Goal: Information Seeking & Learning: Understand process/instructions

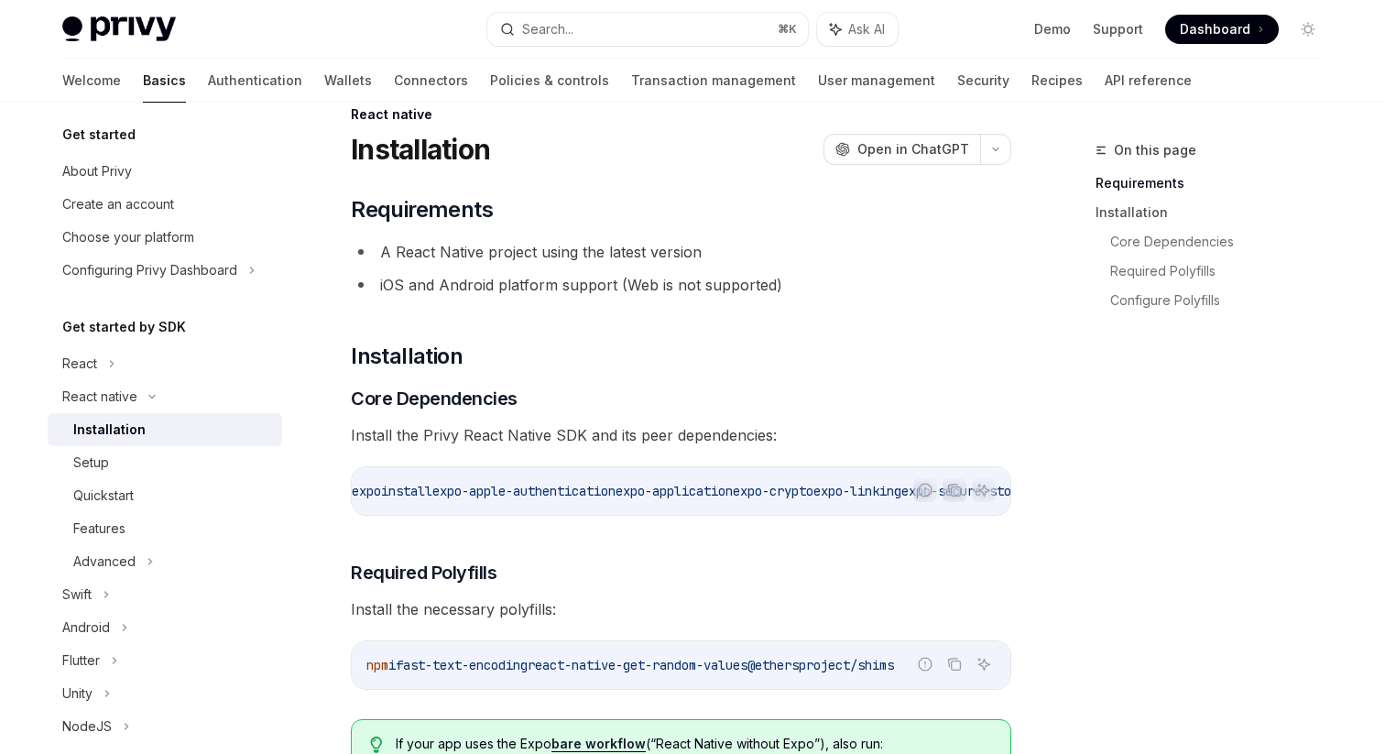
scroll to position [0, 41]
click at [952, 496] on icon "Copy the contents from the code block" at bounding box center [955, 491] width 9 height 9
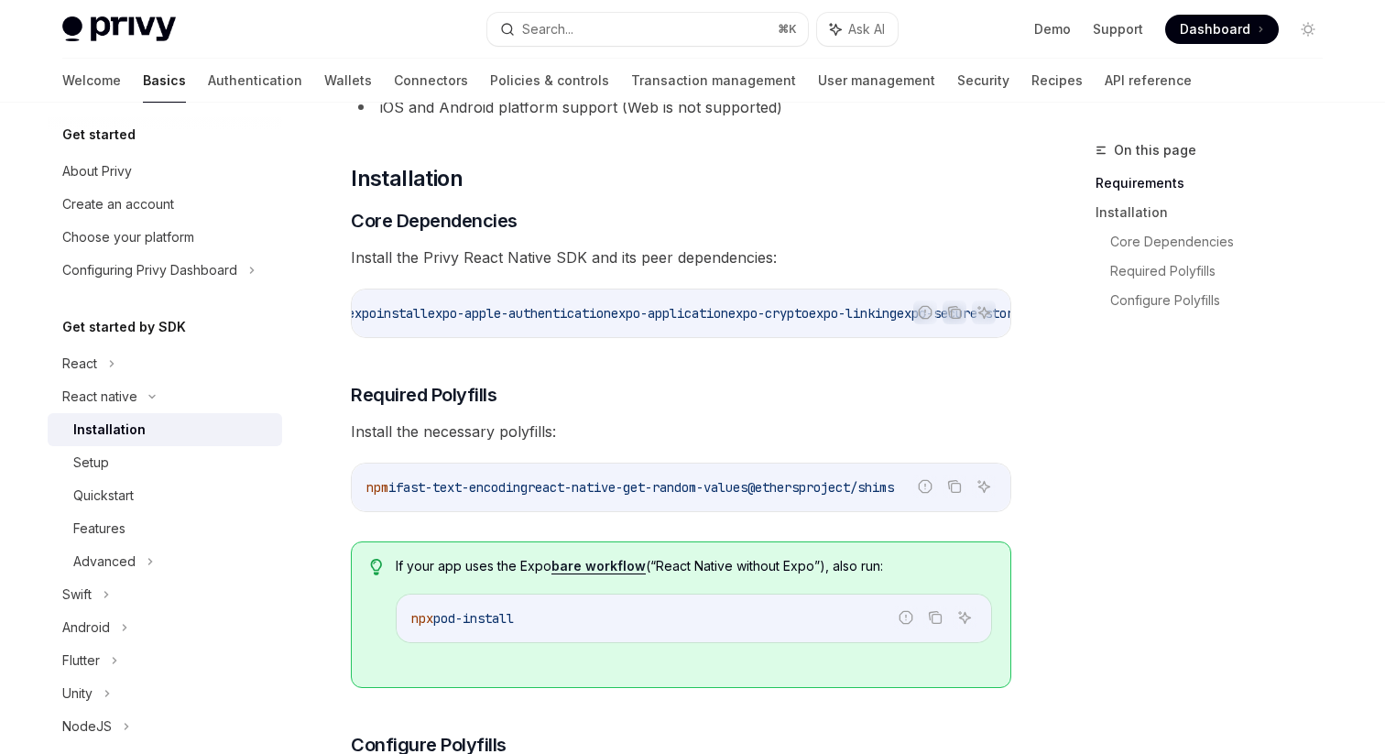
scroll to position [258, 0]
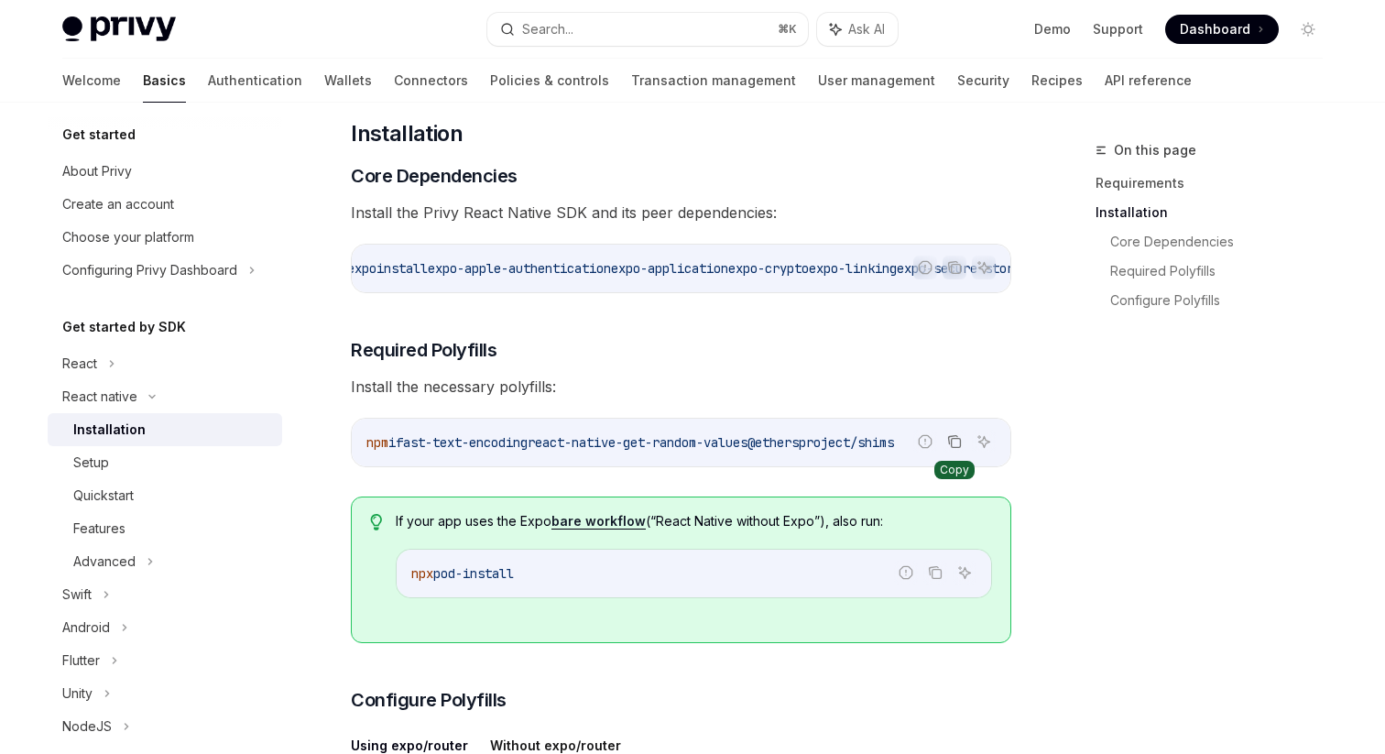
click at [957, 449] on icon "Copy the contents from the code block" at bounding box center [954, 441] width 15 height 15
click at [954, 449] on icon "Copy the contents from the code block" at bounding box center [954, 441] width 15 height 15
click at [487, 581] on span "pod-install" at bounding box center [473, 573] width 81 height 16
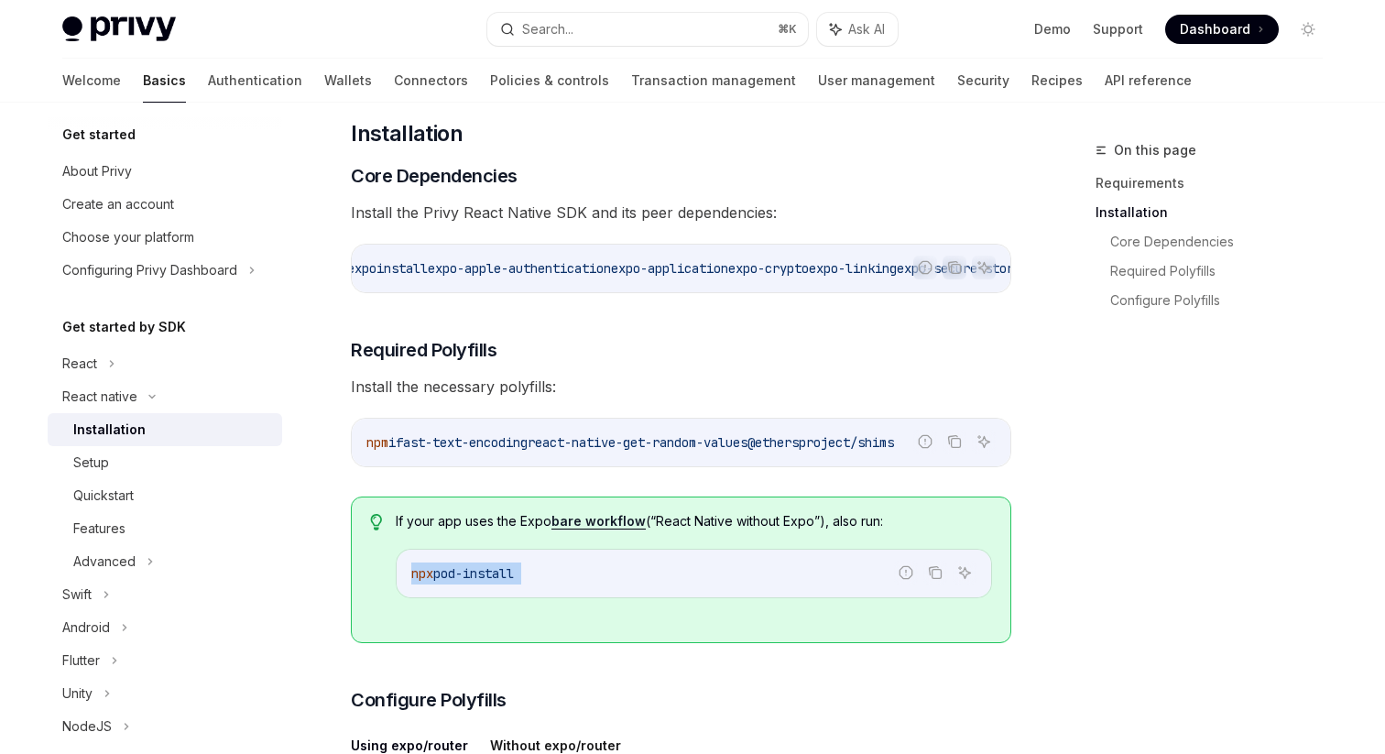
copy div "npx pod-install"
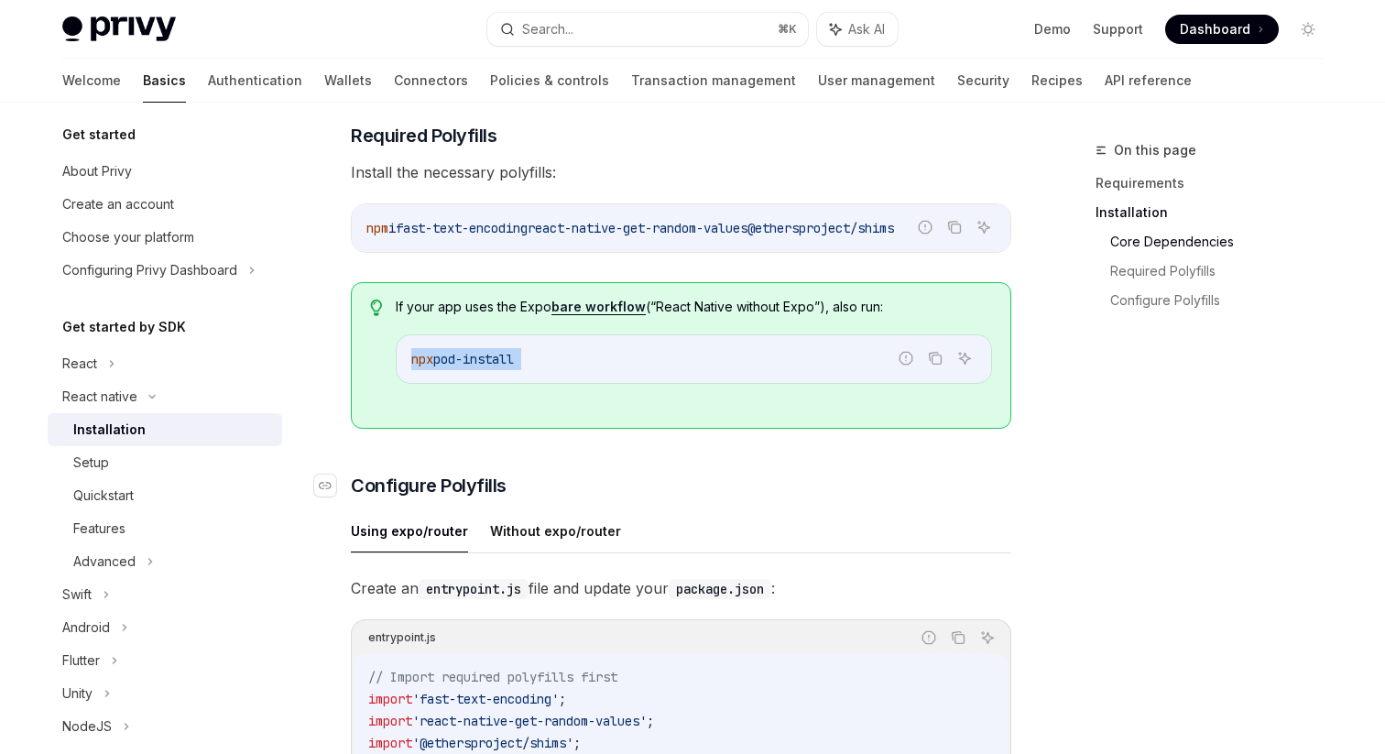
scroll to position [321, 0]
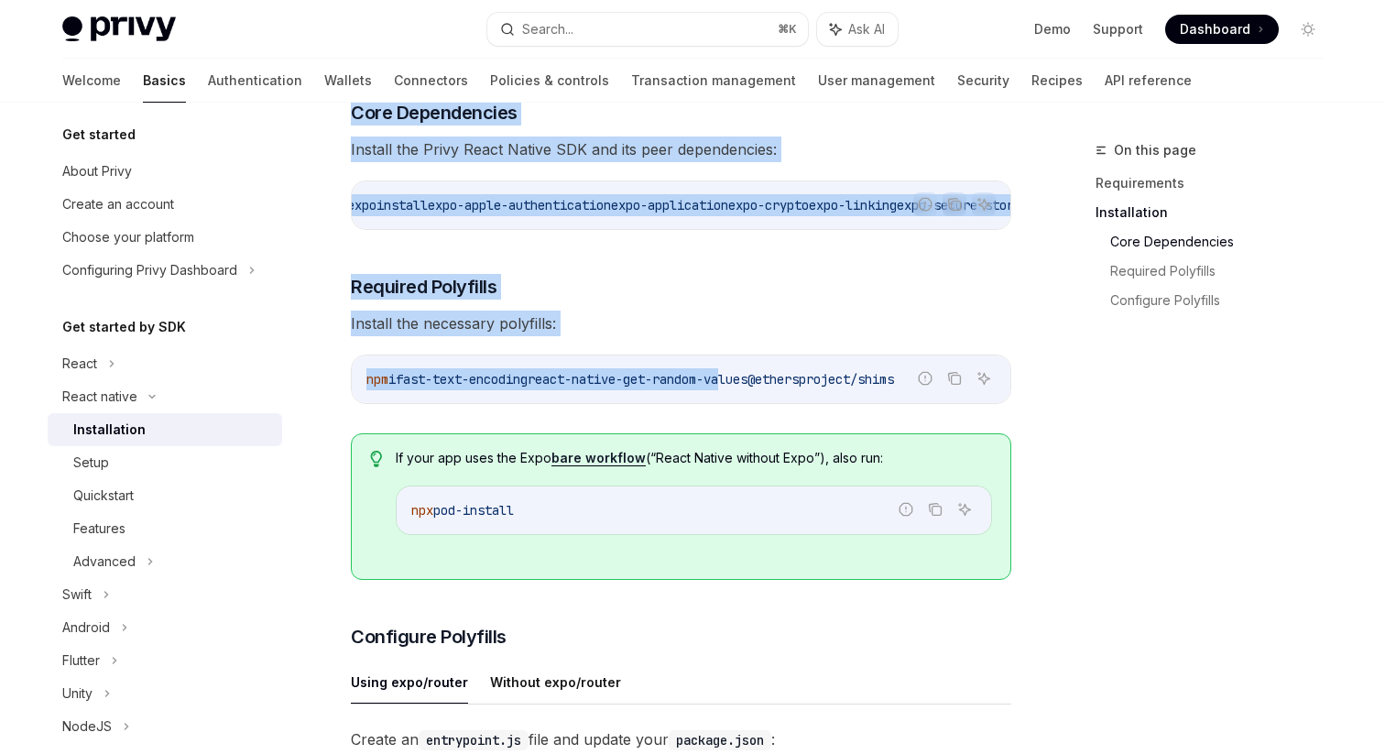
drag, startPoint x: 749, startPoint y: 384, endPoint x: 1173, endPoint y: 410, distance: 424.8
click at [1173, 410] on div "On this page Requirements Installation Core Dependencies Required Polyfills Con…" at bounding box center [1198, 446] width 278 height 614
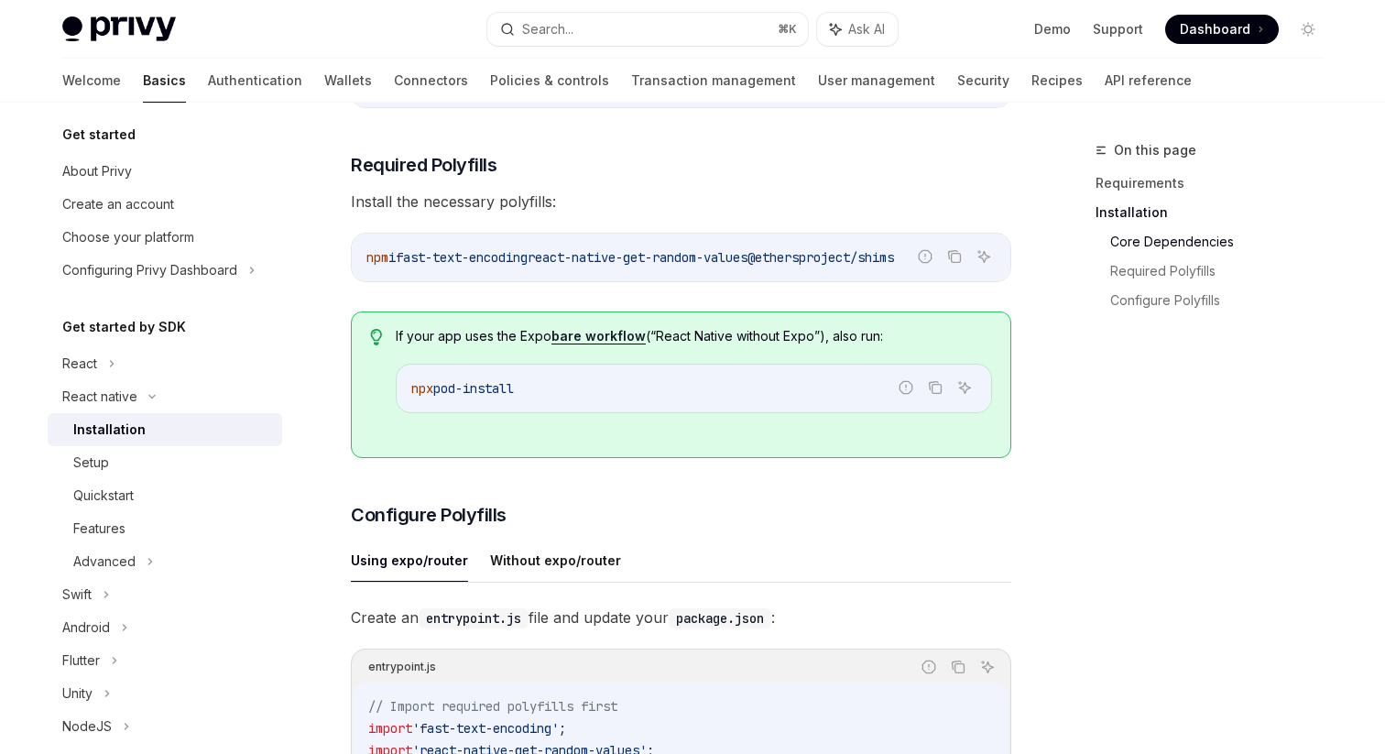
scroll to position [522, 0]
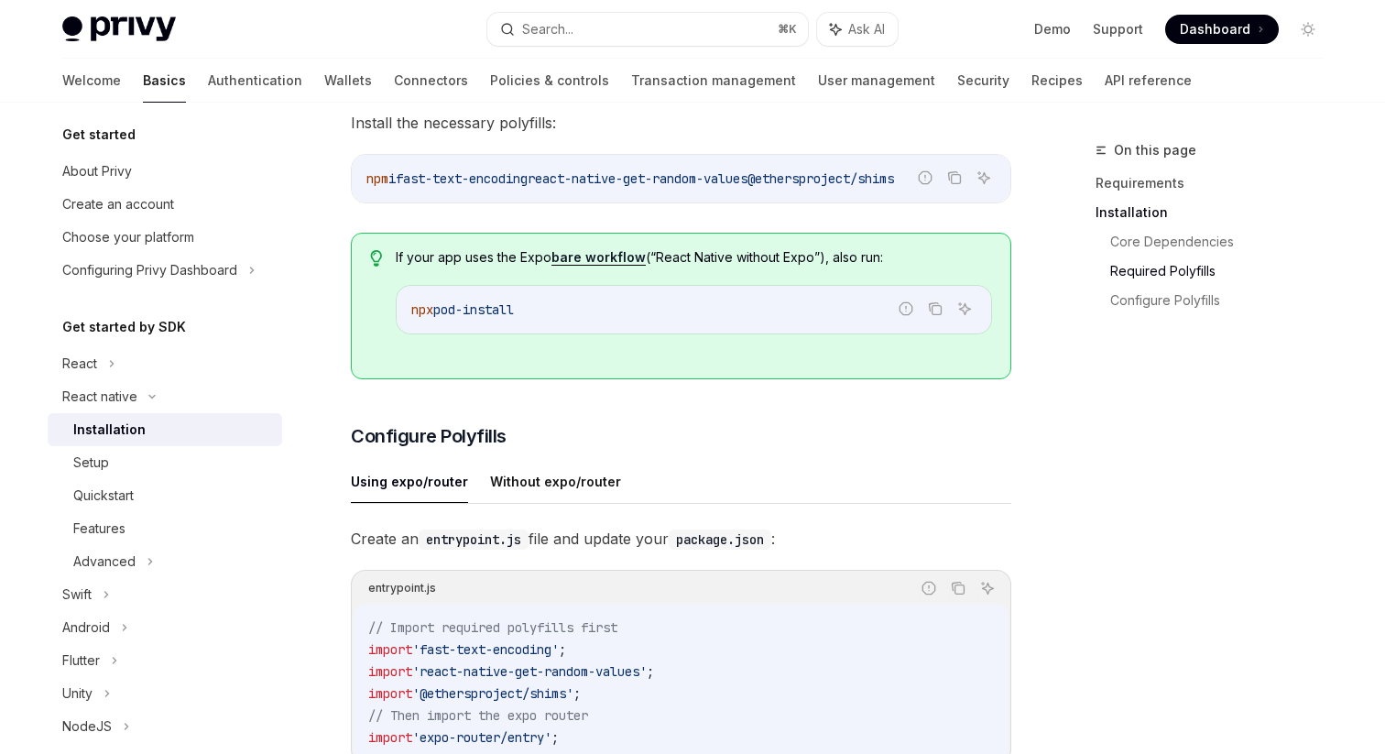
click at [497, 329] on div "npx pod-install" at bounding box center [694, 310] width 594 height 48
copy div "npx pod-install"
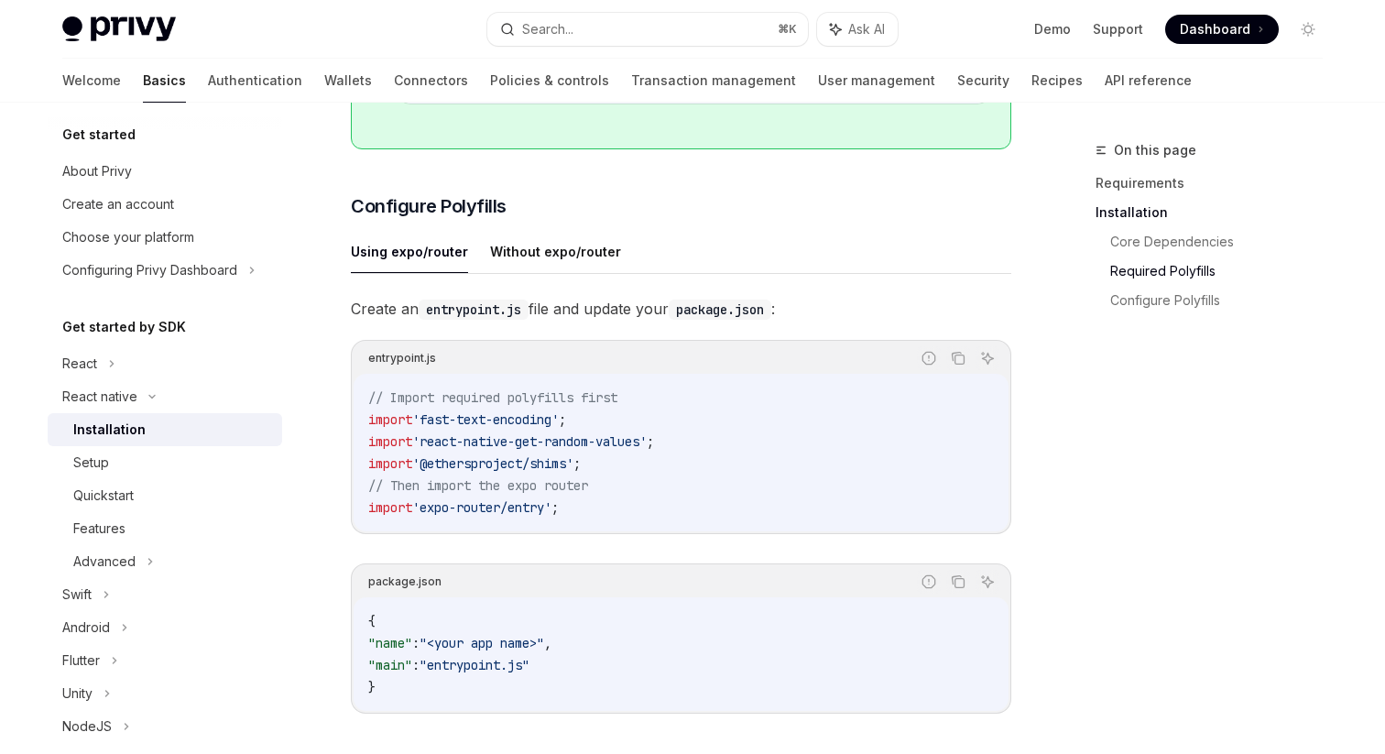
scroll to position [797, 0]
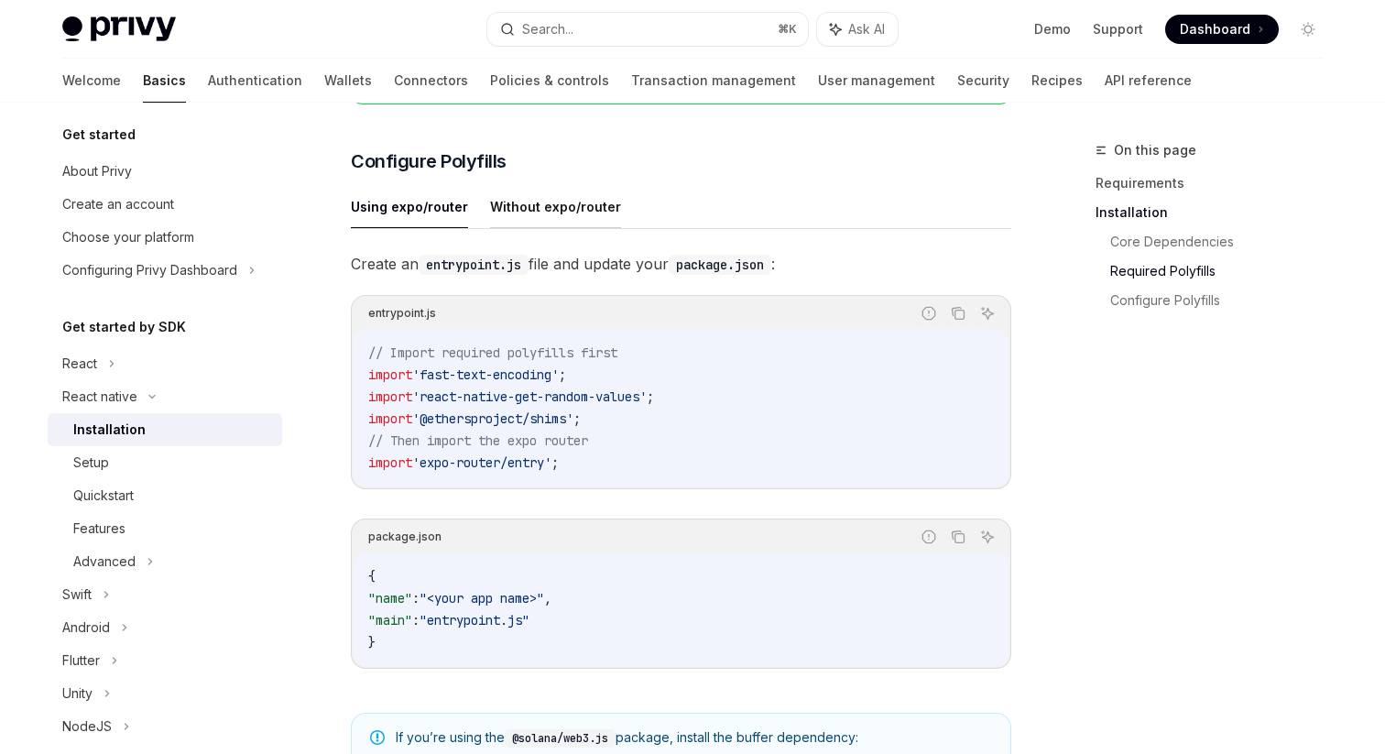
click at [565, 228] on button "Without expo/router" at bounding box center [555, 206] width 131 height 43
type textarea "*"
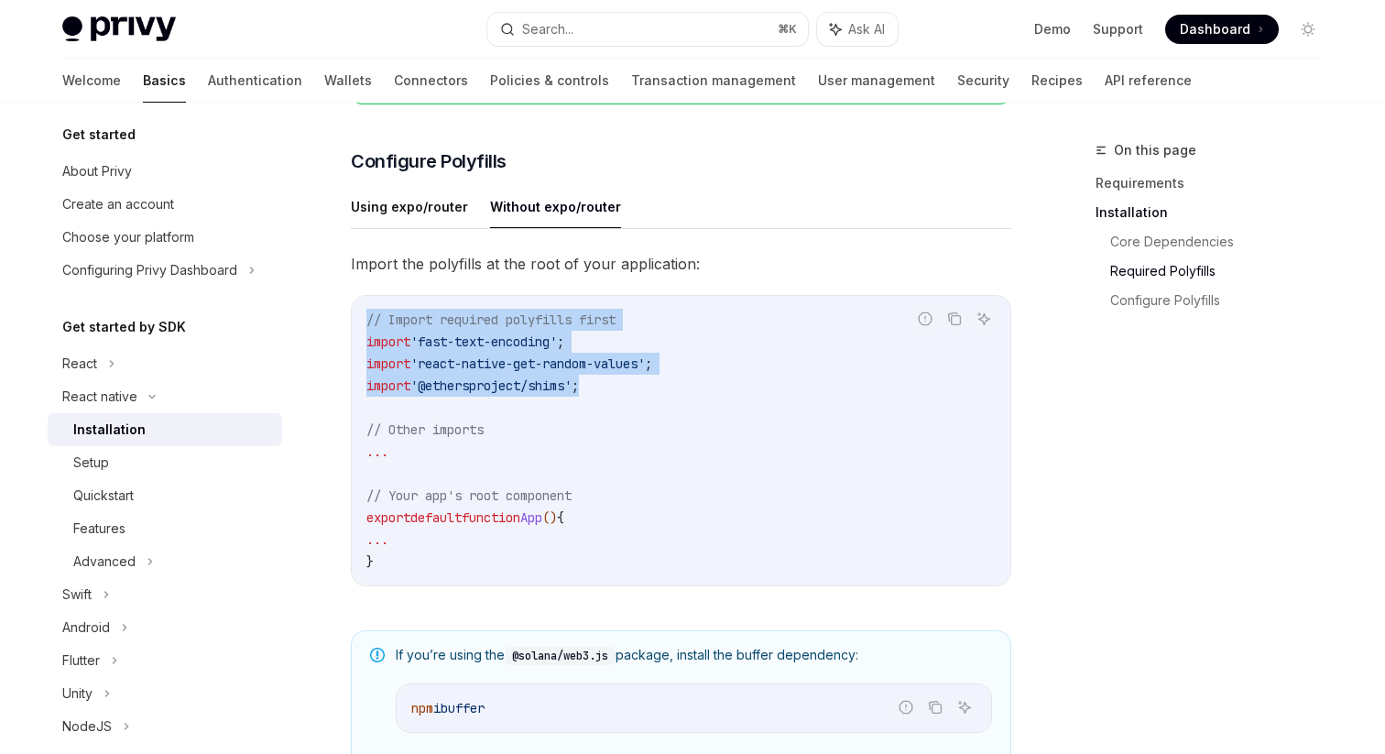
drag, startPoint x: 636, startPoint y: 394, endPoint x: 341, endPoint y: 325, distance: 302.8
click at [341, 325] on div "React native Installation OpenAI Open in ChatGPT OpenAI Open in ChatGPT ​ Requi…" at bounding box center [509, 308] width 1011 height 1931
copy code "// Import required polyfills first import 'fast-text-encoding' ; import 'react-…"
click at [476, 388] on span "'@ethersproject/shims'" at bounding box center [490, 385] width 161 height 16
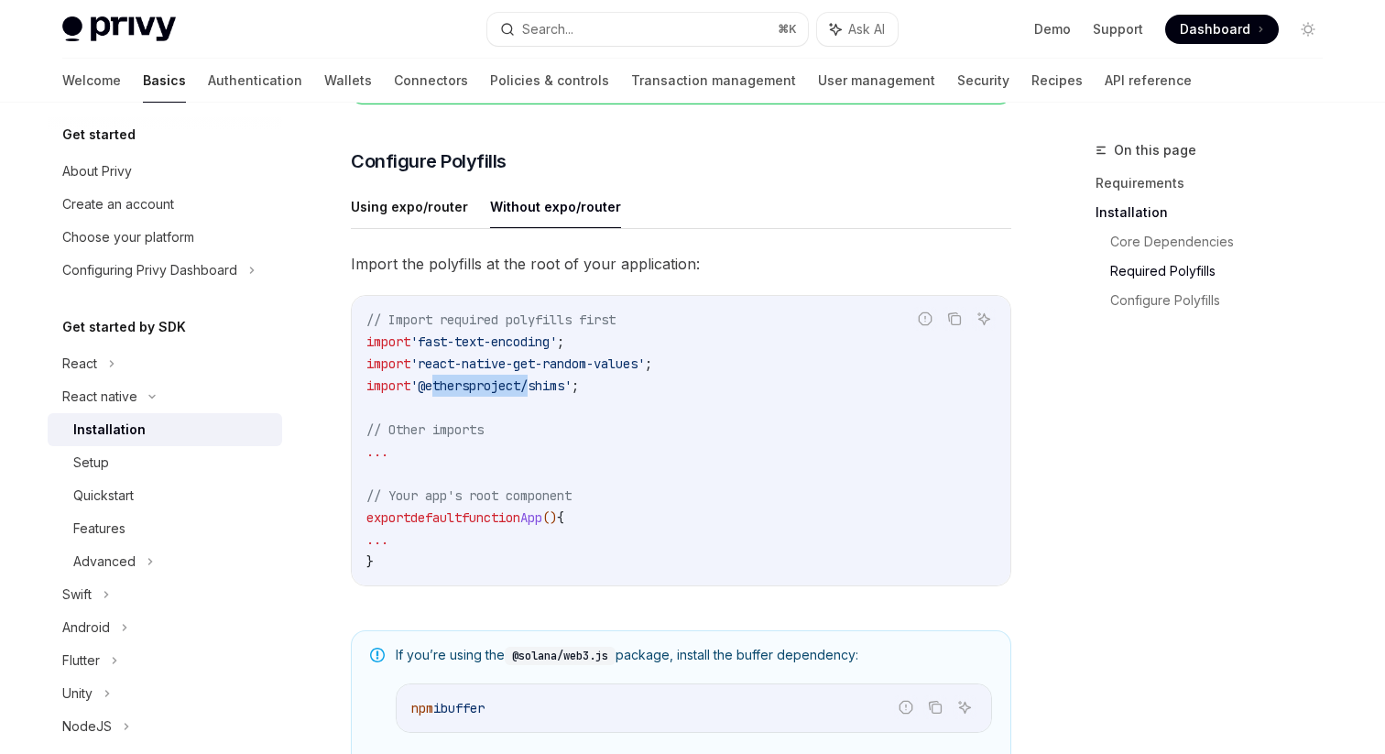
click at [476, 388] on span "'@ethersproject/shims'" at bounding box center [490, 385] width 161 height 16
copy code "import '@ethersproject/shims' ;"
click at [640, 372] on span "'react-native-get-random-values'" at bounding box center [527, 363] width 234 height 16
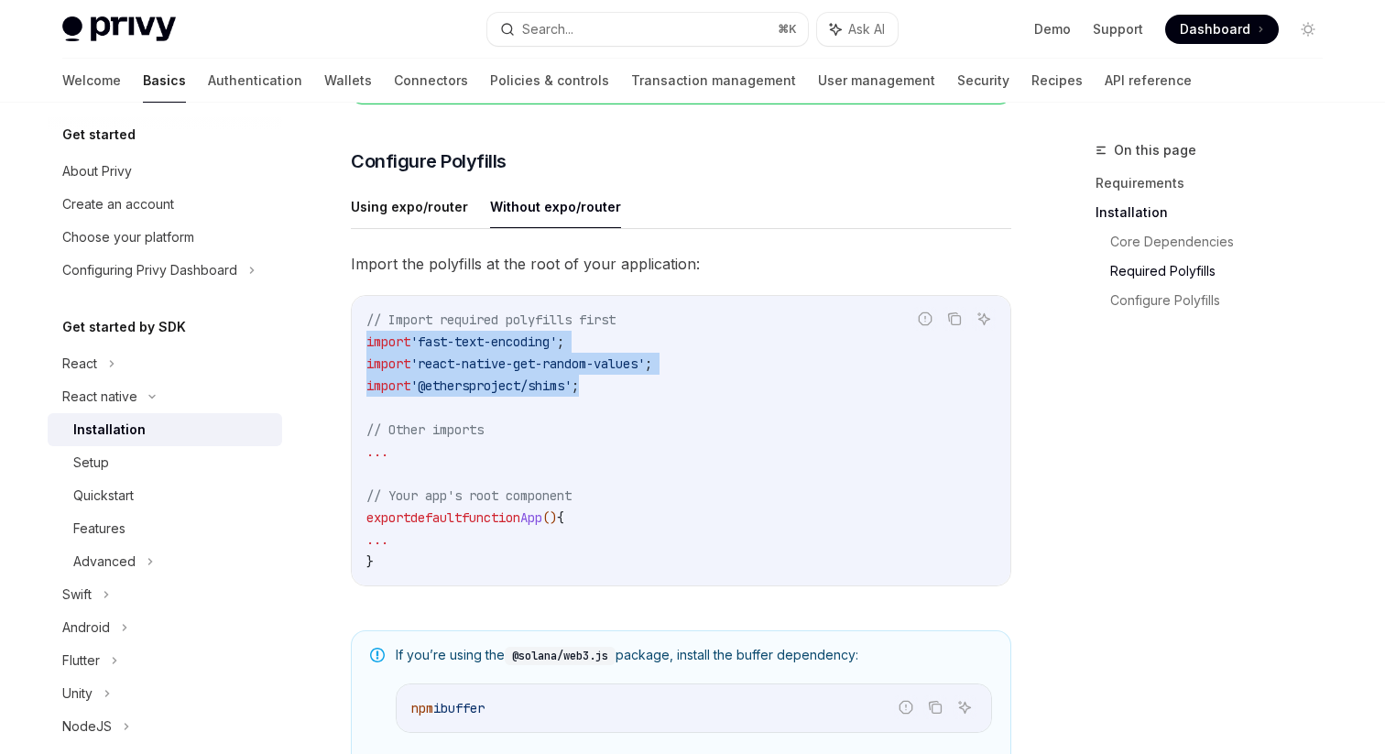
drag, startPoint x: 640, startPoint y: 394, endPoint x: 351, endPoint y: 349, distance: 292.8
click at [351, 349] on div "Report incorrect code Copy Ask AI // Import required polyfills first import 'fa…" at bounding box center [681, 440] width 660 height 291
copy code "import 'fast-text-encoding' ; import 'react-native-get-random-values' ; import …"
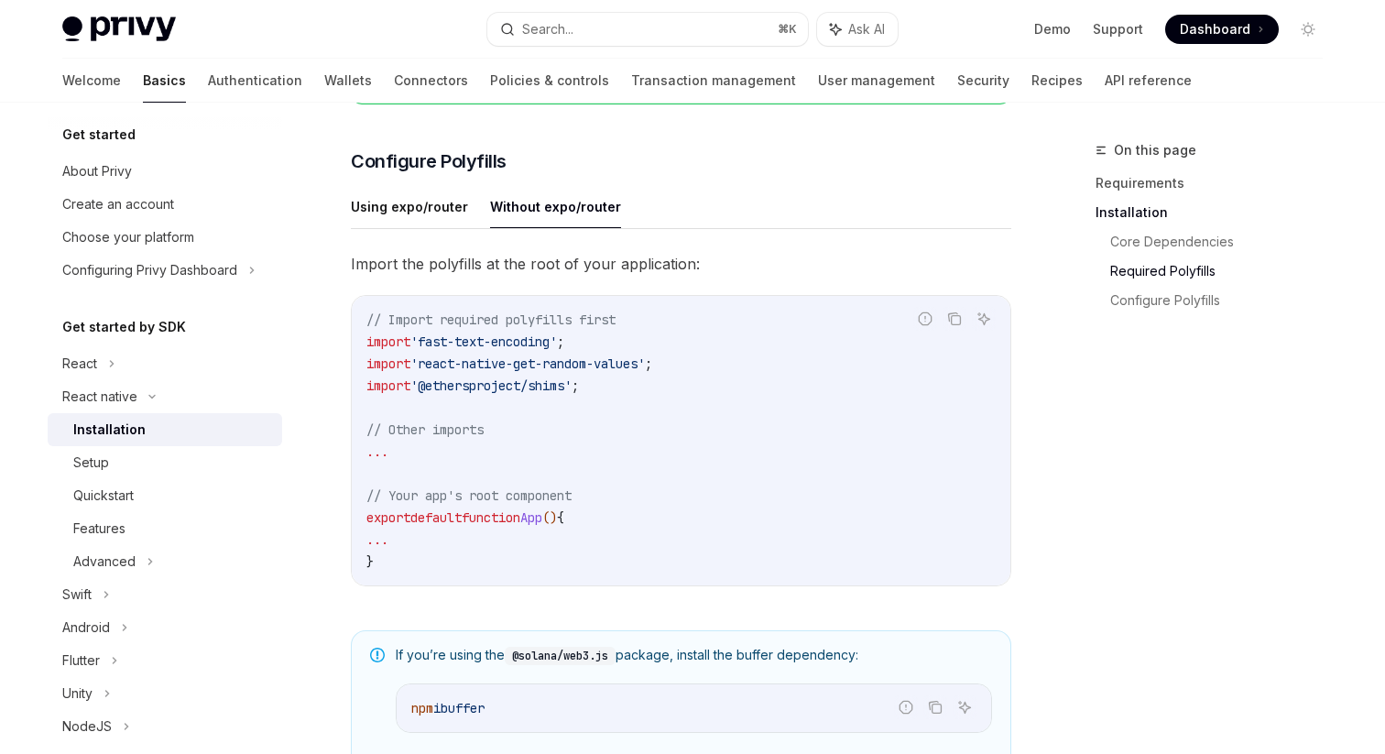
click at [451, 365] on span "'react-native-get-random-values'" at bounding box center [527, 363] width 234 height 16
drag, startPoint x: 451, startPoint y: 365, endPoint x: 608, endPoint y: 365, distance: 157.5
click at [608, 365] on span "'react-native-get-random-values'" at bounding box center [527, 363] width 234 height 16
copy span "react-native-get-random-"
click at [465, 345] on span "'fast-text-encoding'" at bounding box center [483, 341] width 147 height 16
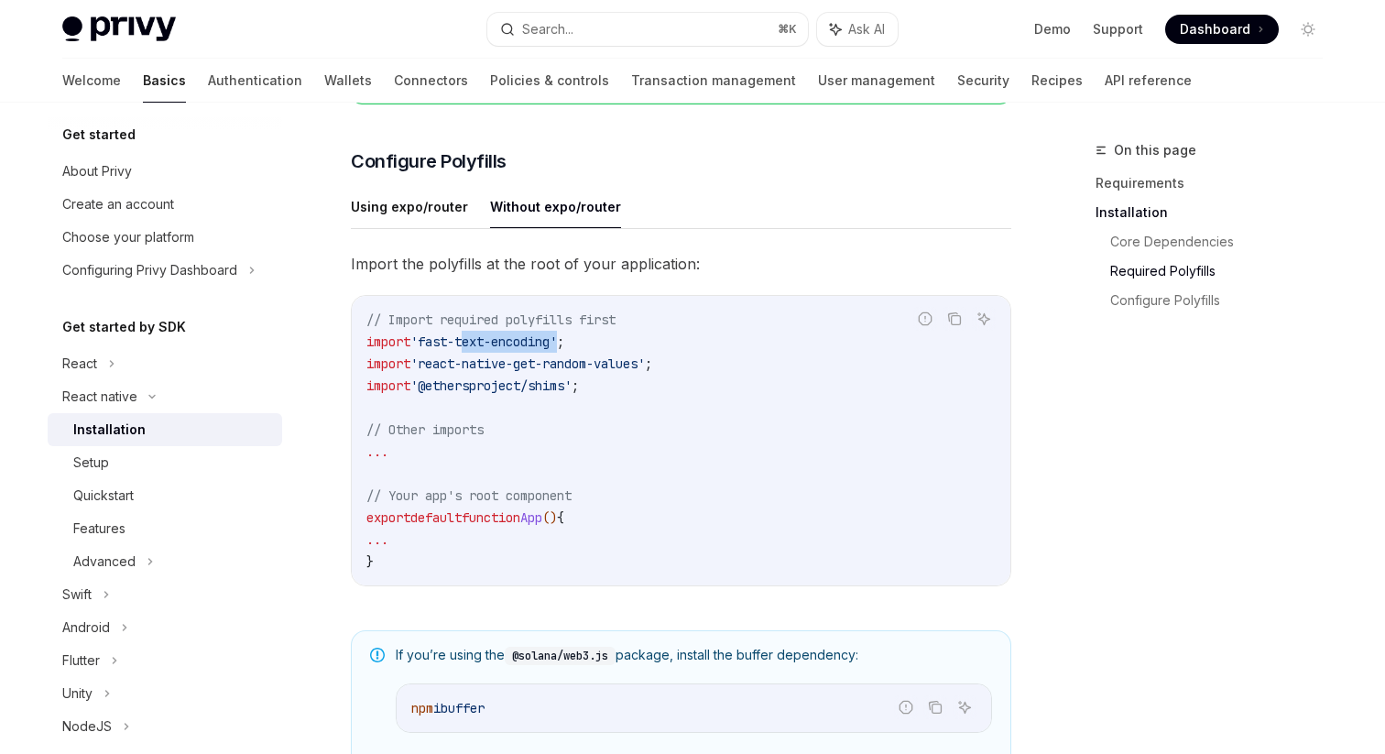
drag, startPoint x: 465, startPoint y: 345, endPoint x: 521, endPoint y: 345, distance: 55.9
click at [521, 345] on span "'fast-text-encoding'" at bounding box center [483, 341] width 147 height 16
copy span "text-encoding"
click at [450, 386] on span "'@ethersproject/shims'" at bounding box center [490, 385] width 161 height 16
drag, startPoint x: 450, startPoint y: 386, endPoint x: 544, endPoint y: 386, distance: 94.3
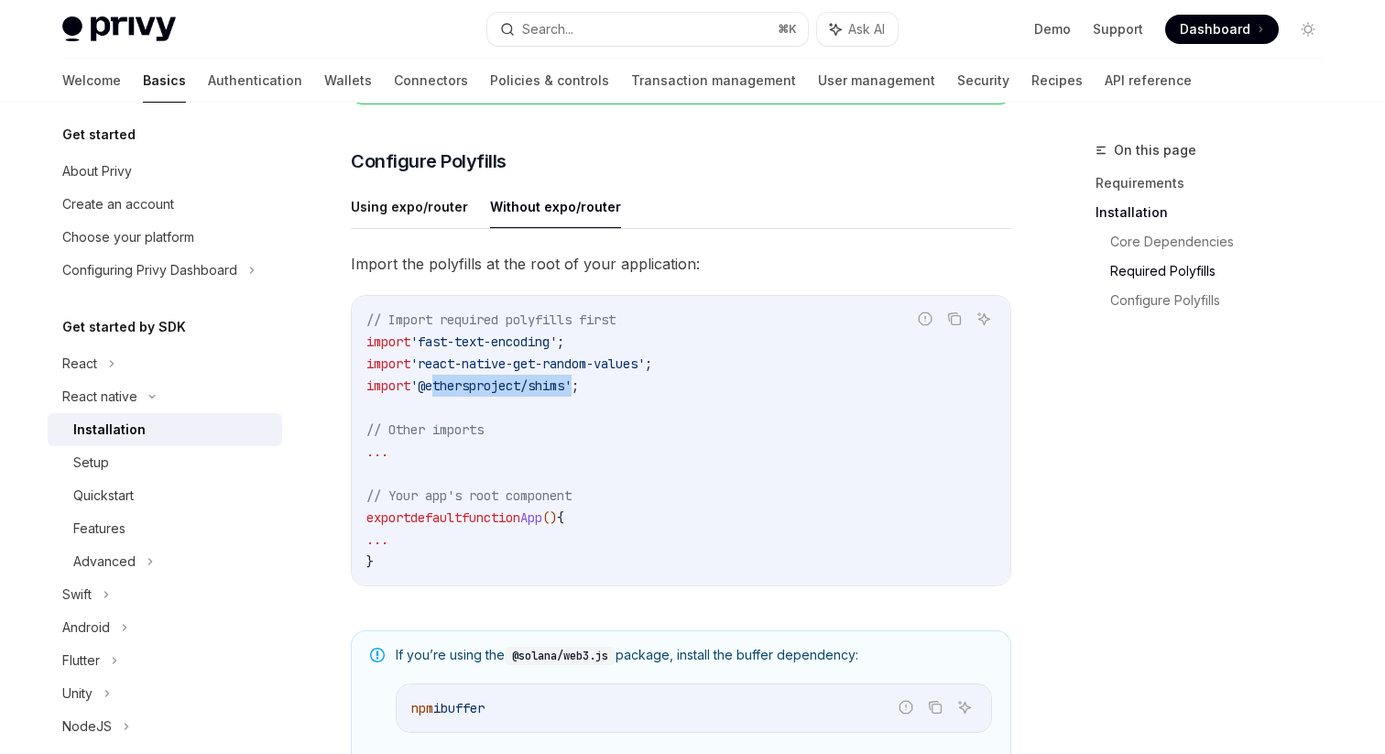
click at [544, 386] on span "'@ethersproject/shims'" at bounding box center [490, 385] width 161 height 16
copy span "ethersproject/shims"
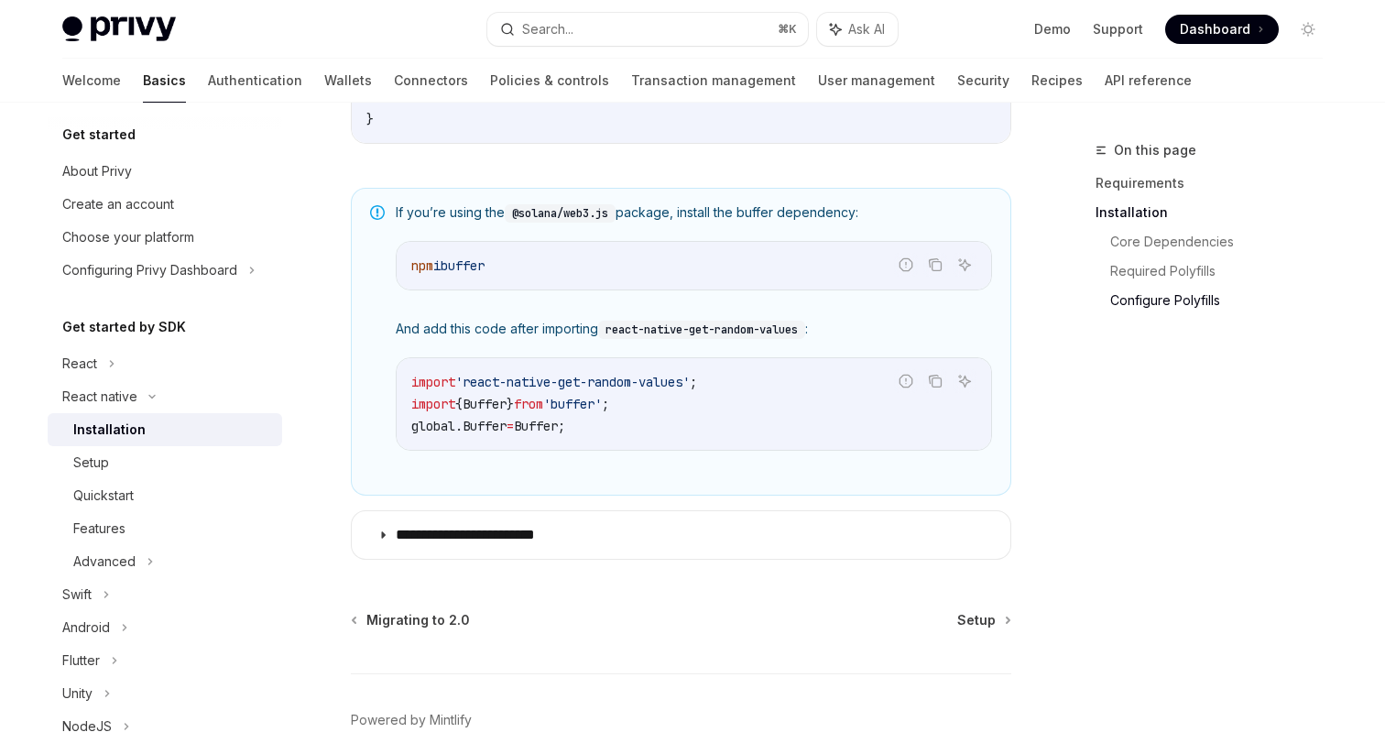
scroll to position [1323, 0]
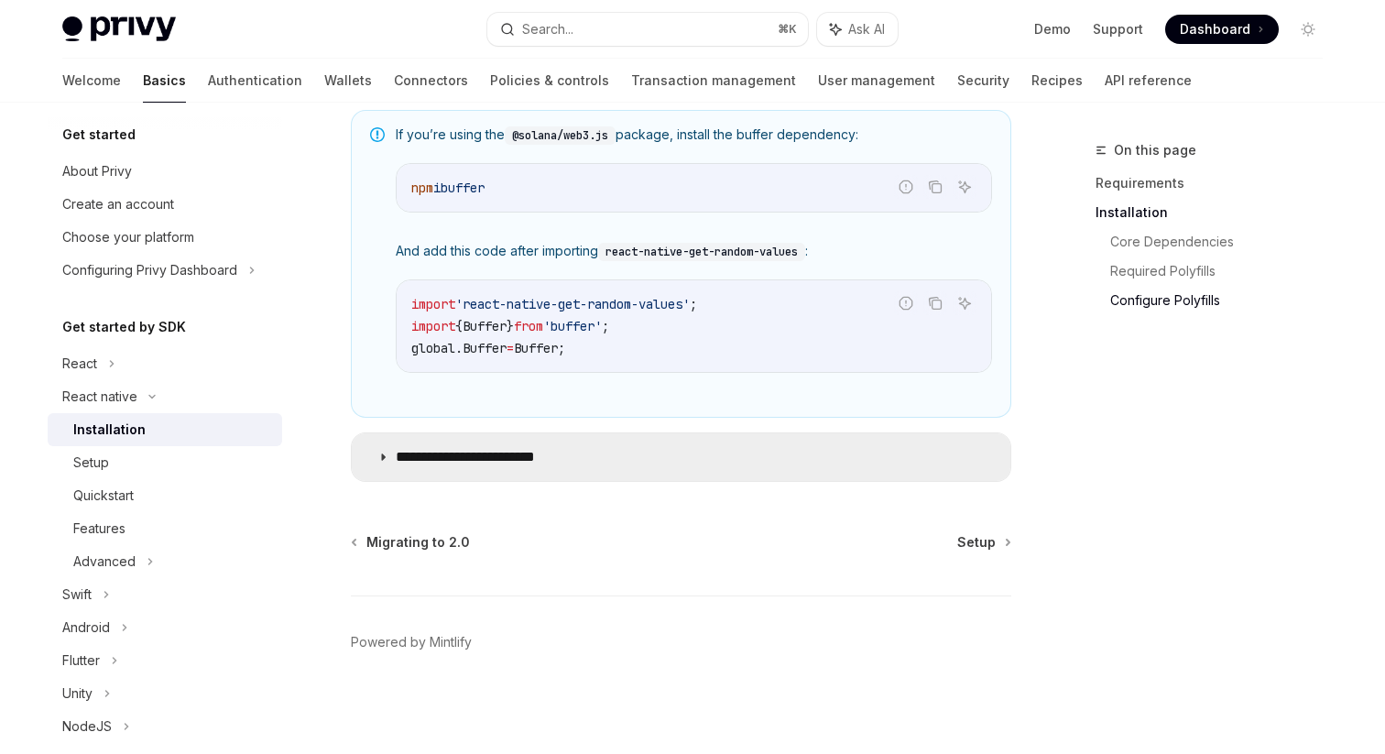
click at [364, 460] on summary "**********" at bounding box center [681, 457] width 658 height 48
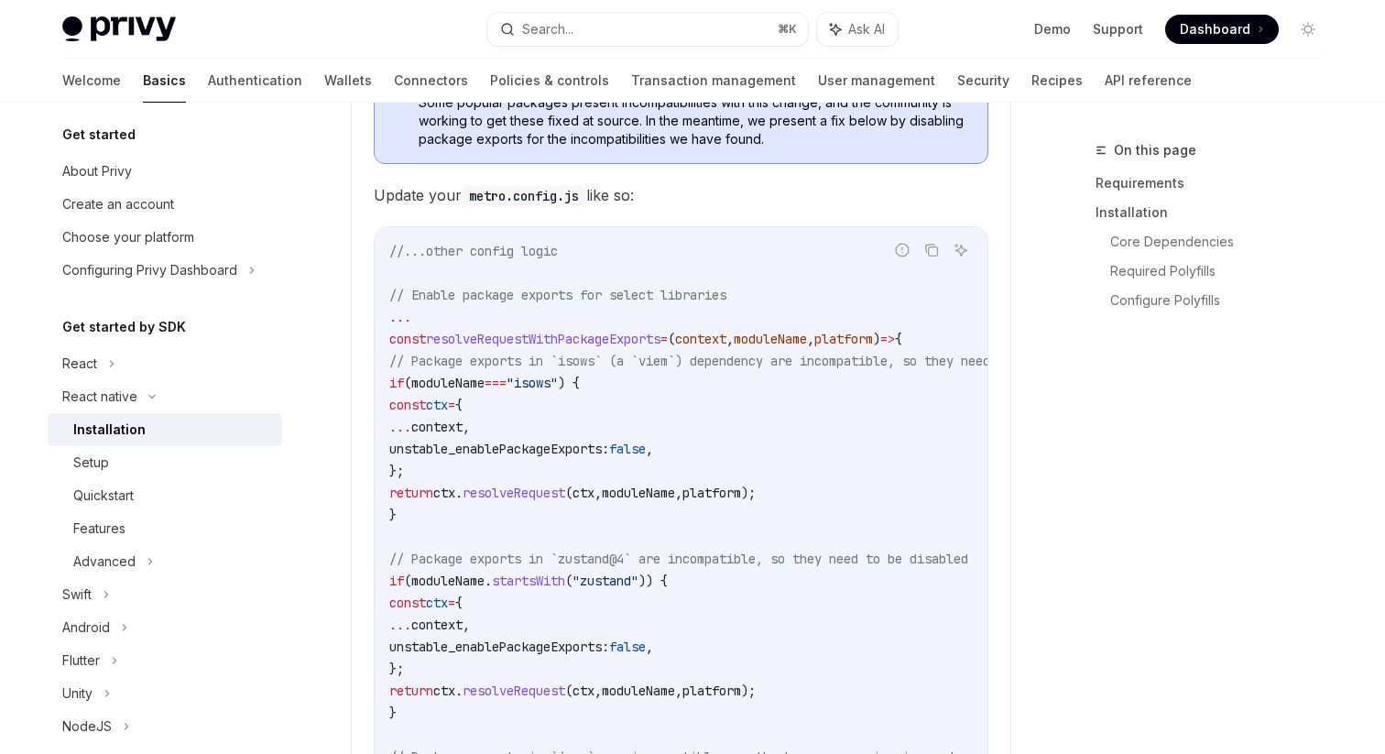
scroll to position [2025, 0]
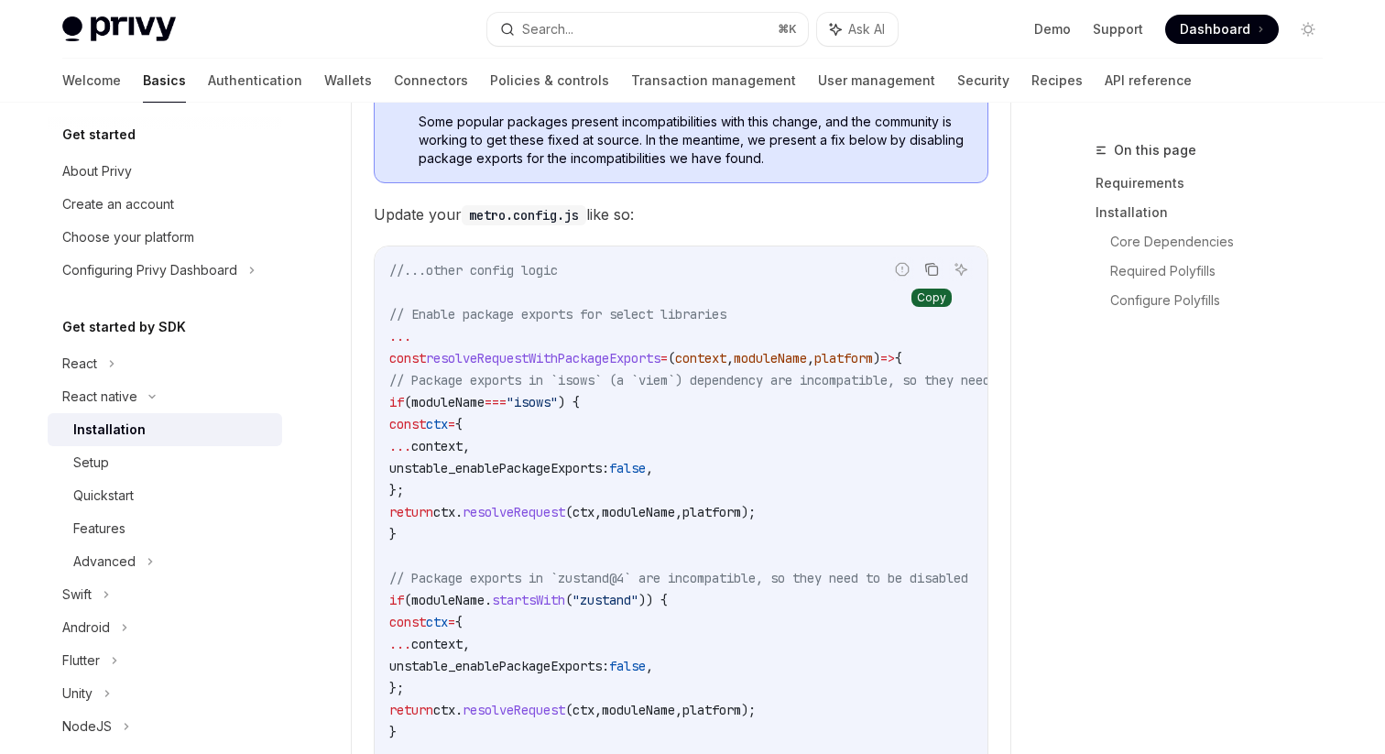
click at [938, 277] on icon "Copy the contents from the code block" at bounding box center [931, 269] width 15 height 15
click at [559, 363] on span "resolveRequestWithPackageExports" at bounding box center [543, 358] width 234 height 16
copy span "resolveRequestWithPackageExports"
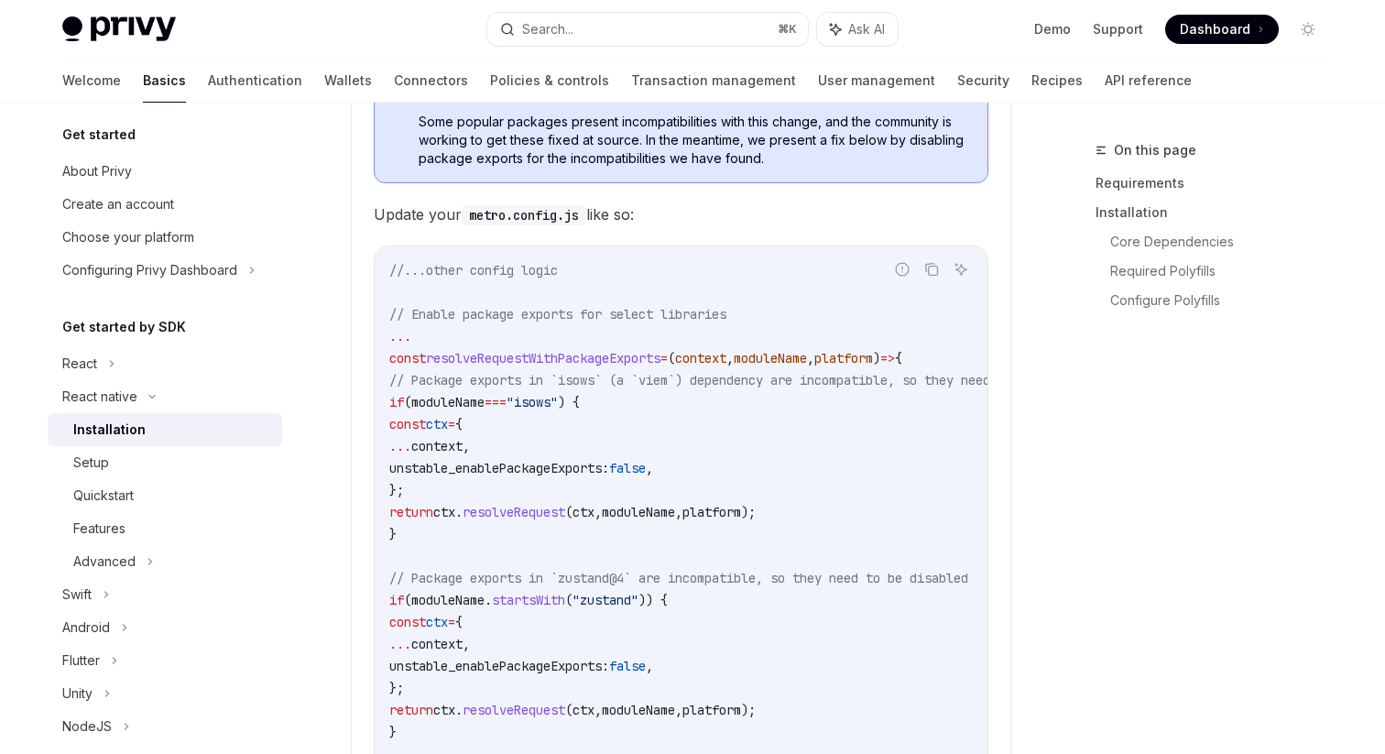
drag, startPoint x: 381, startPoint y: 361, endPoint x: 542, endPoint y: 544, distance: 244.0
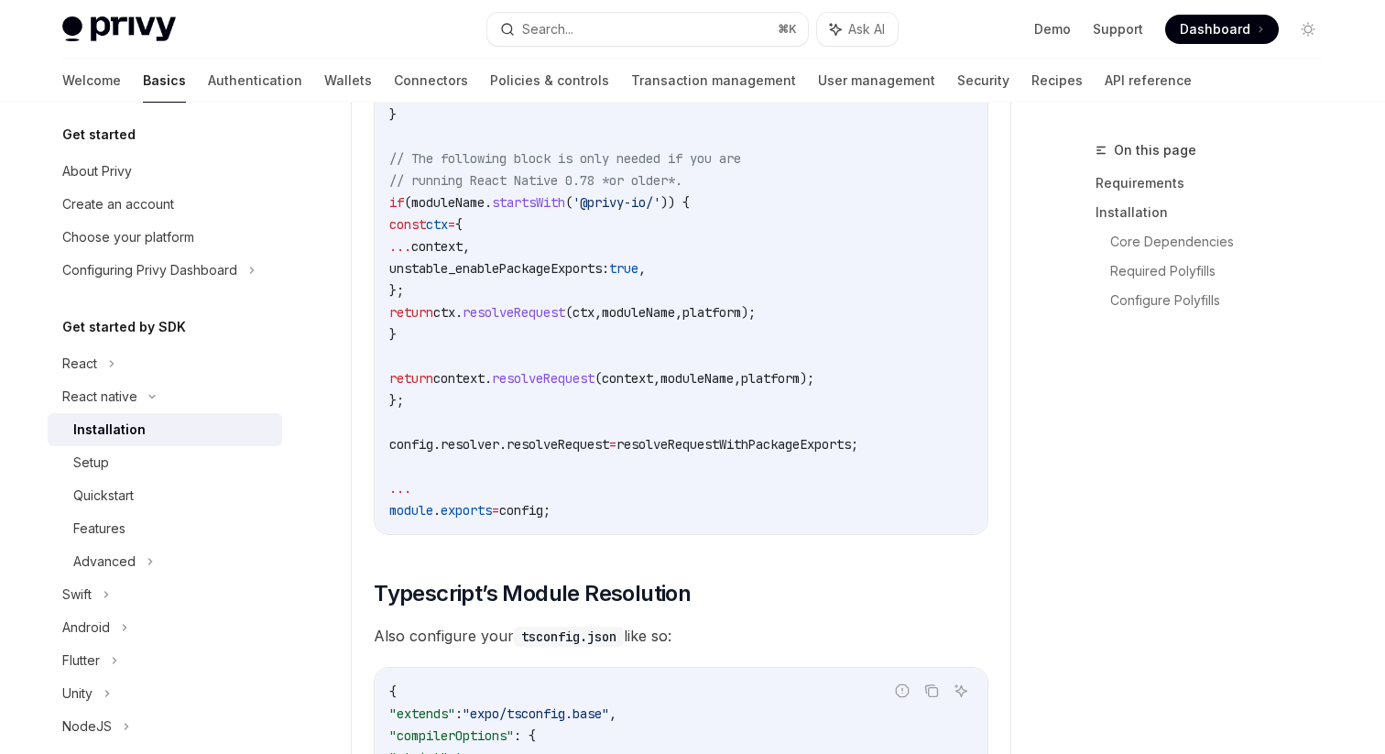
scroll to position [2842, 0]
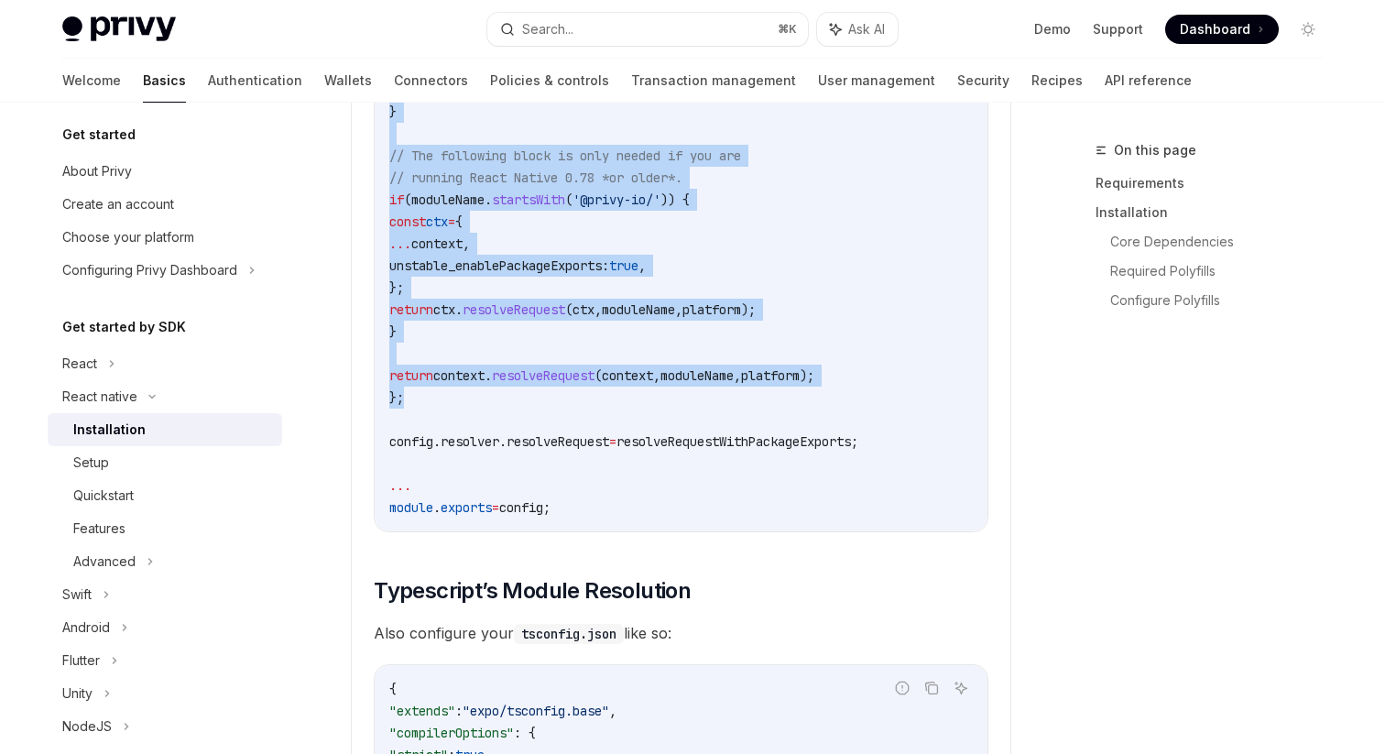
copy code "const resolveRequestWithPackageExports = ( context , moduleName , platform ) =>…"
